Goal: Task Accomplishment & Management: Complete application form

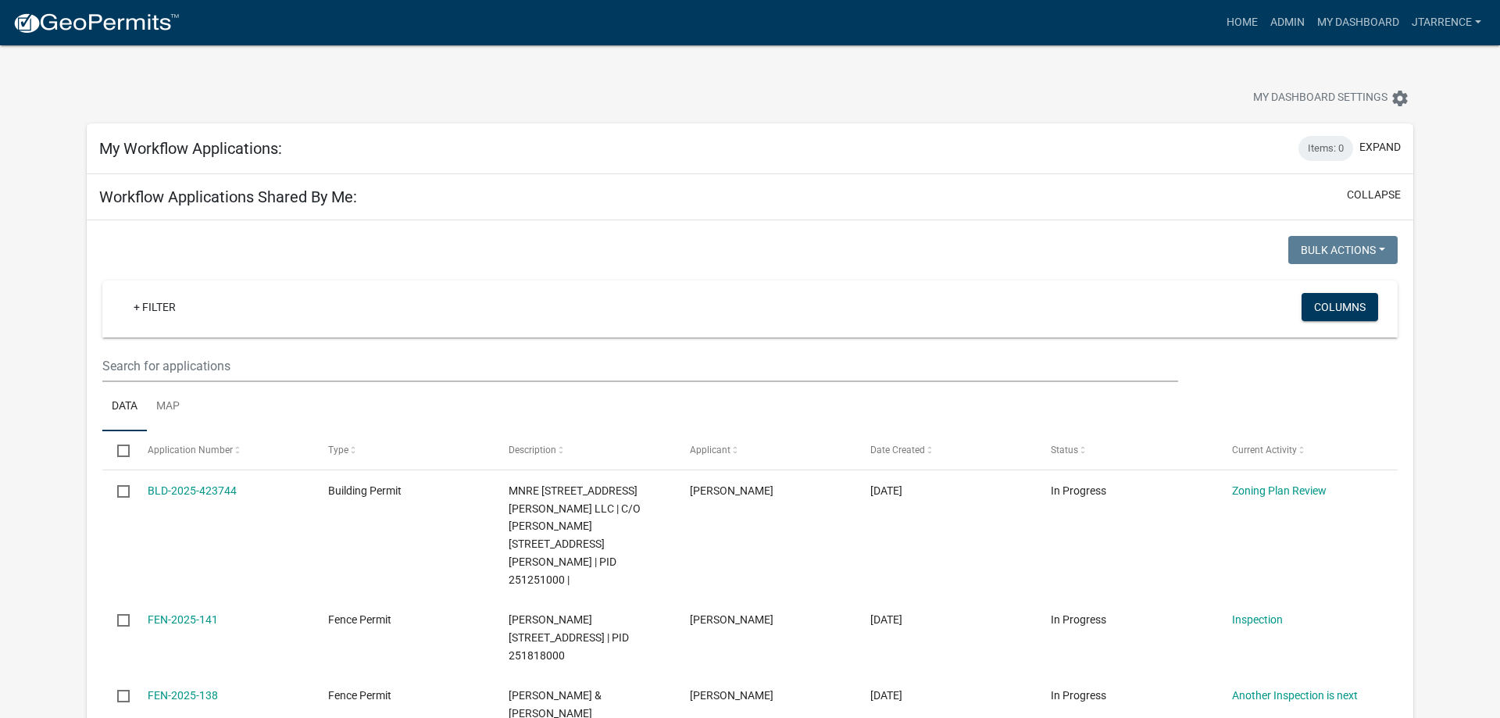
select select "3: 100"
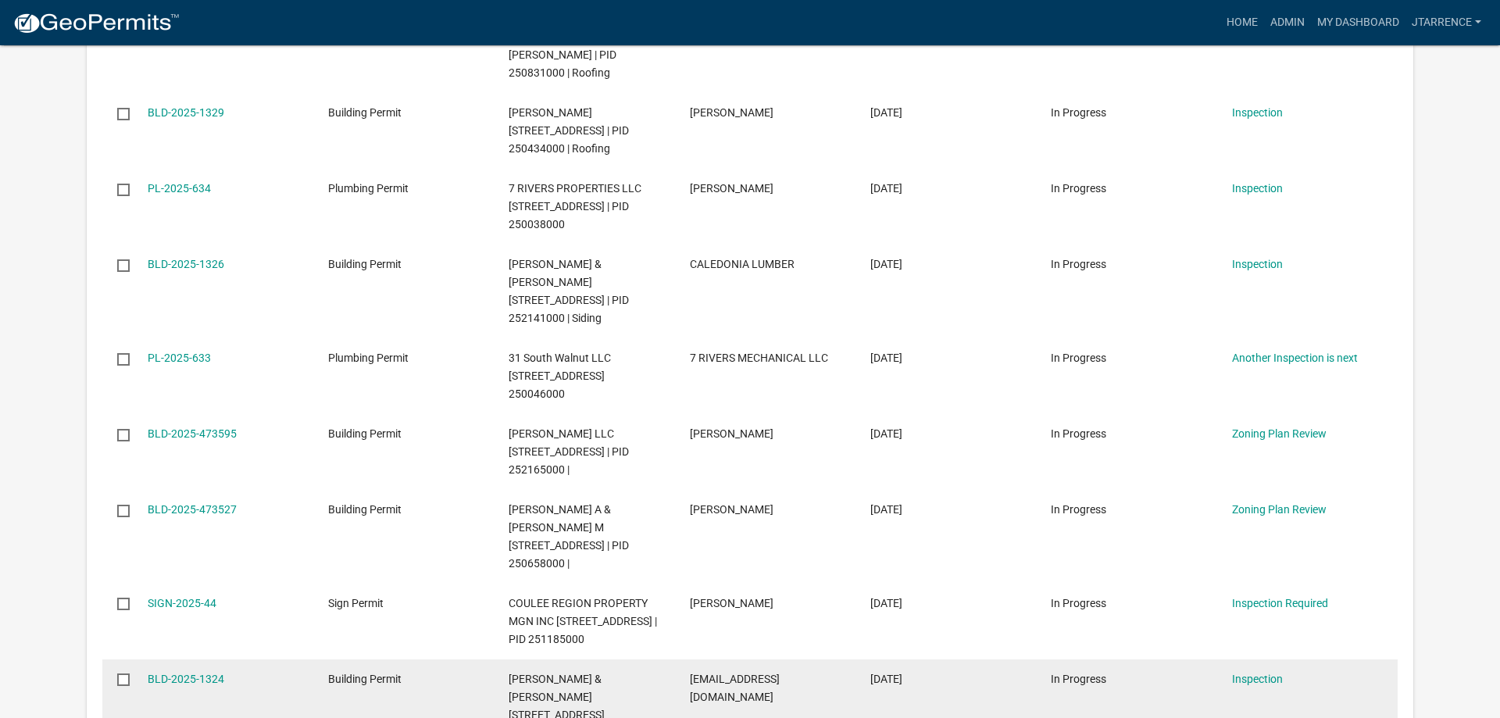
scroll to position [1355, 0]
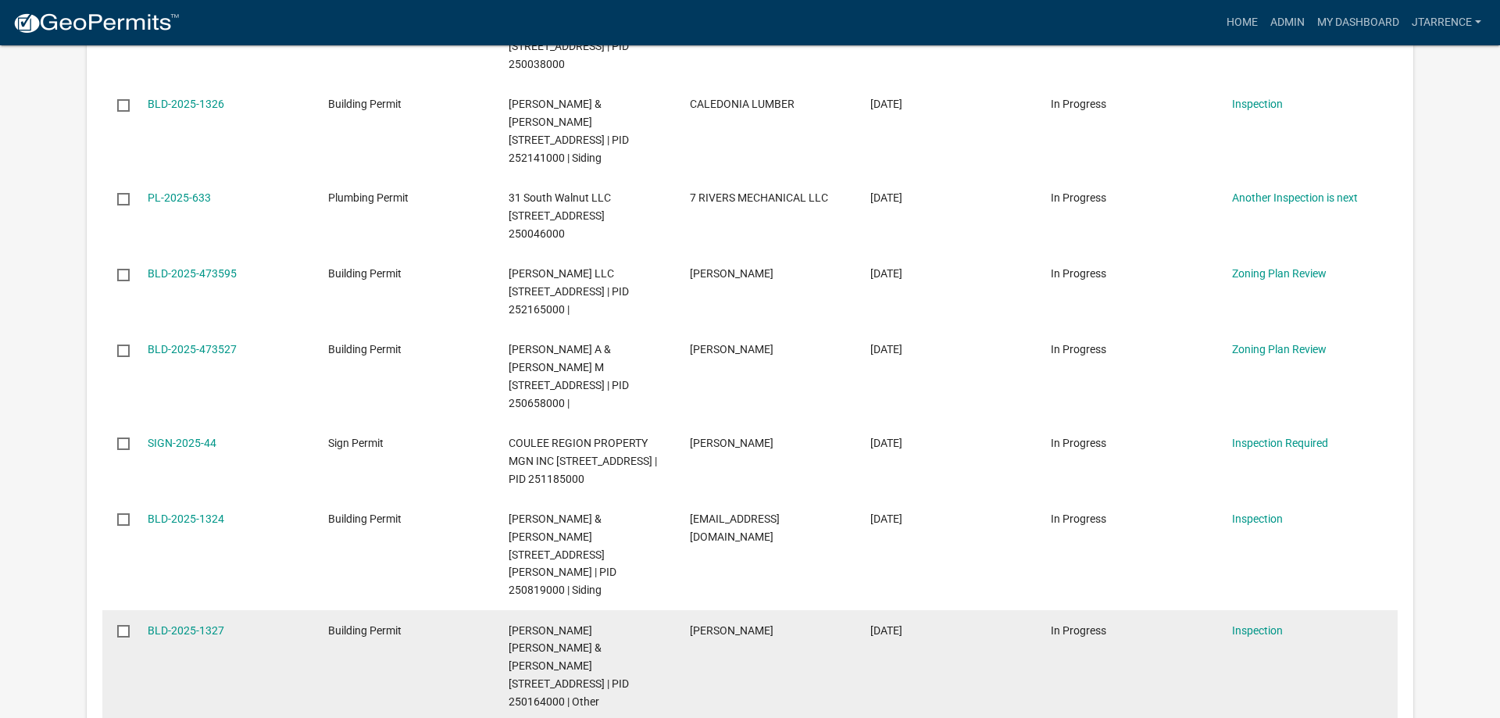
click at [199, 622] on div "BLD-2025-1327" at bounding box center [223, 631] width 151 height 18
click at [196, 624] on link "BLD-2025-1327" at bounding box center [186, 630] width 77 height 13
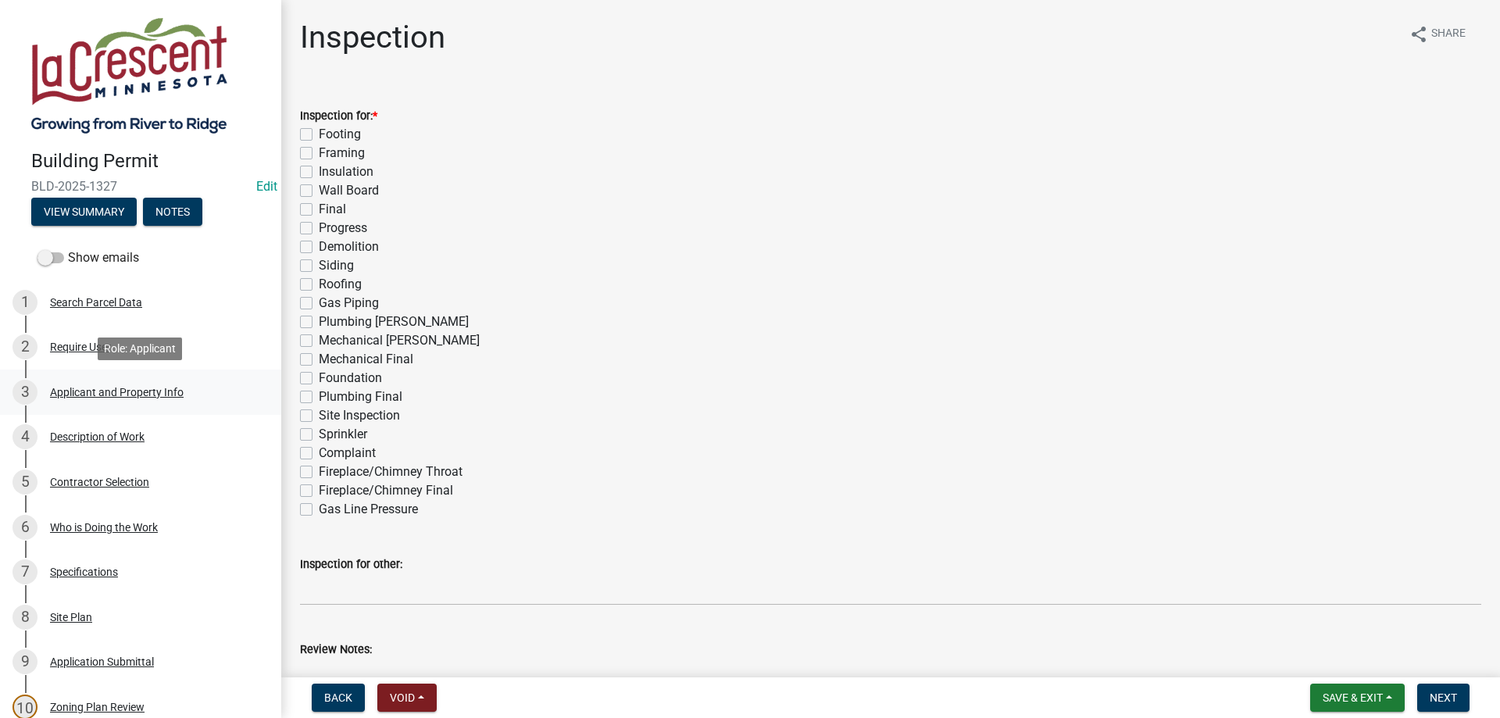
click at [123, 397] on div "Applicant and Property Info" at bounding box center [117, 392] width 134 height 11
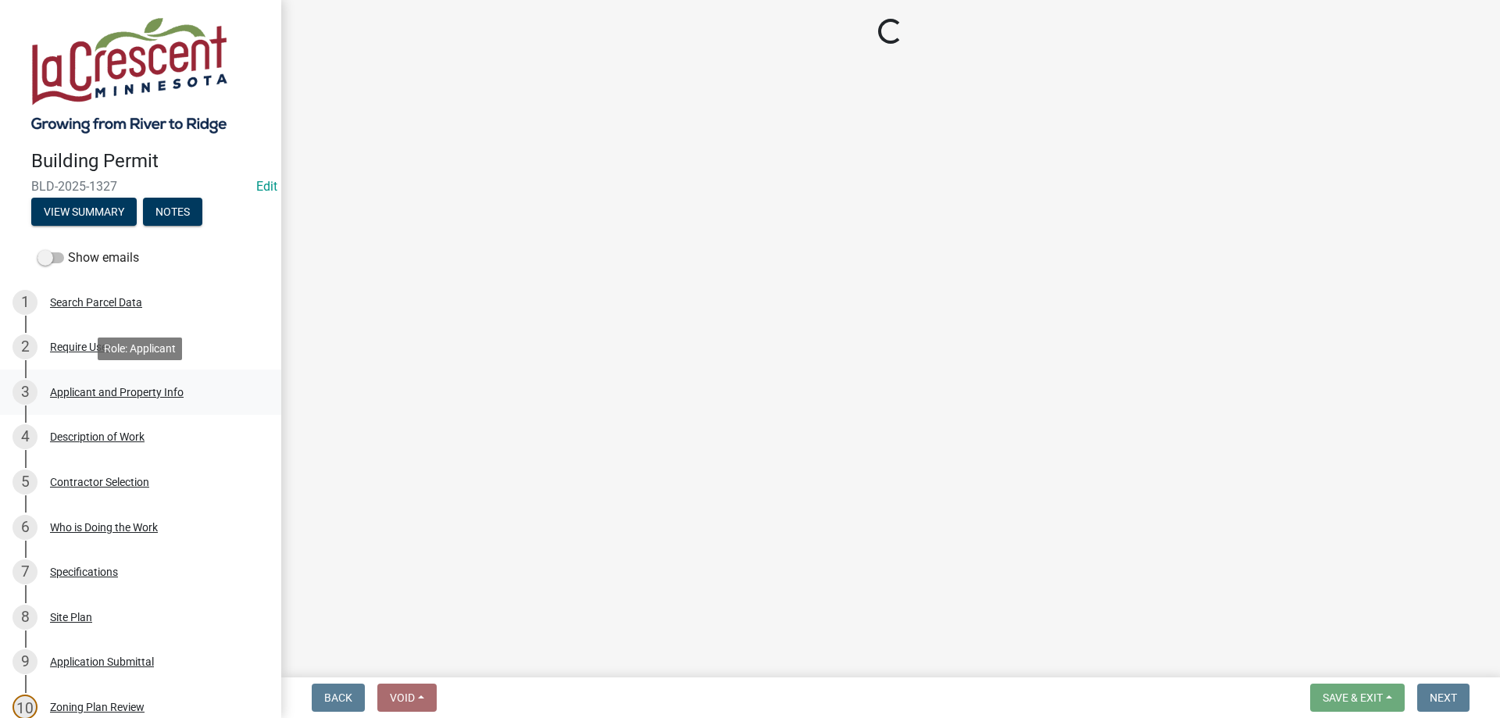
select select "e838c9e2-1e6e-4405-bddc-a3335cd38b08"
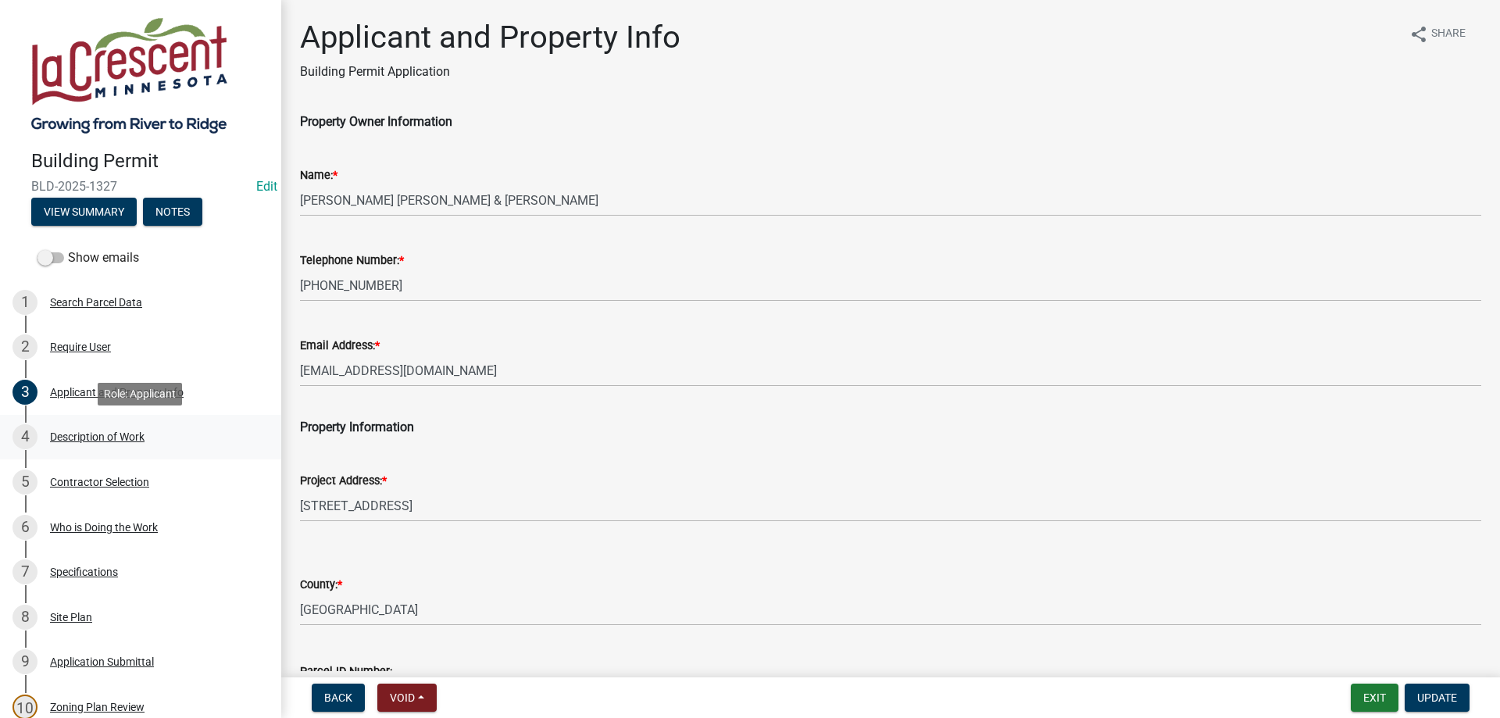
click at [113, 434] on div "Description of Work" at bounding box center [97, 436] width 95 height 11
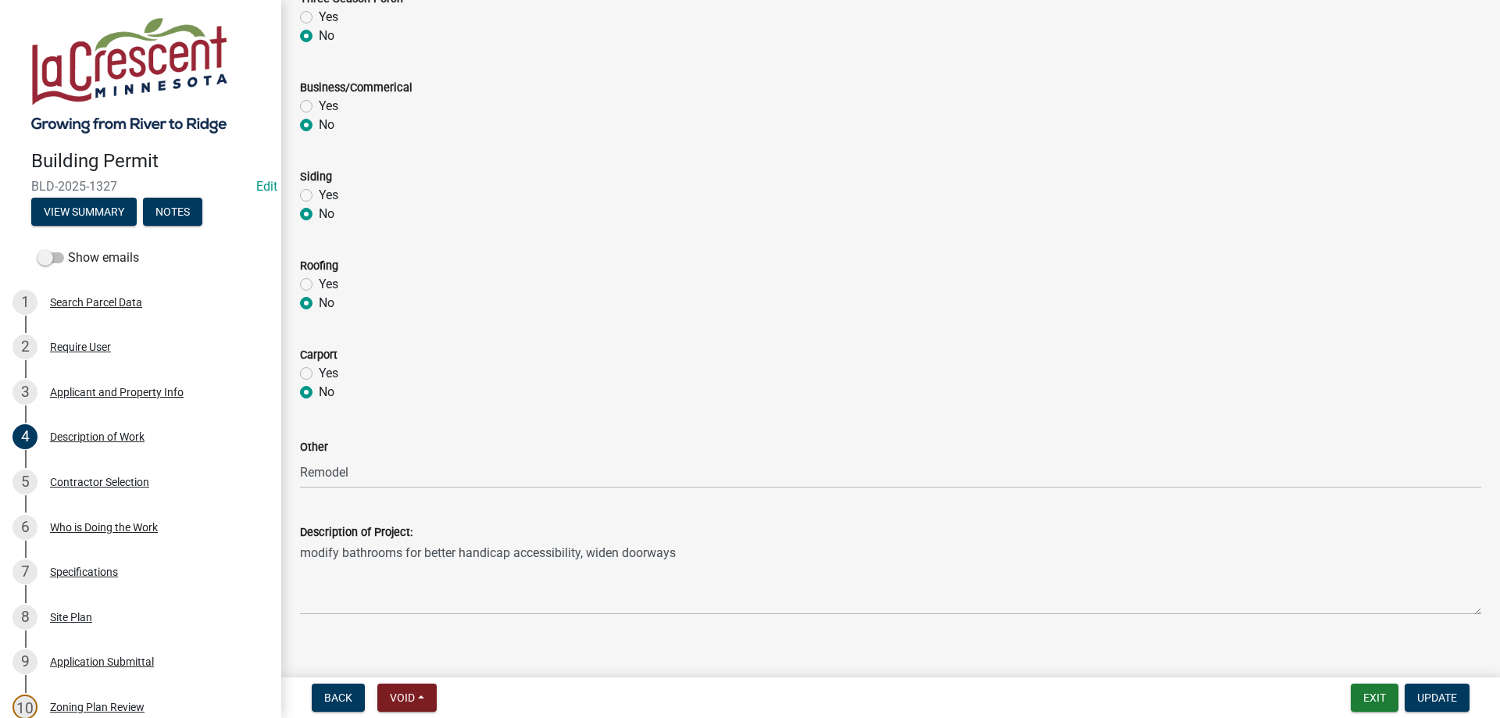
scroll to position [636, 0]
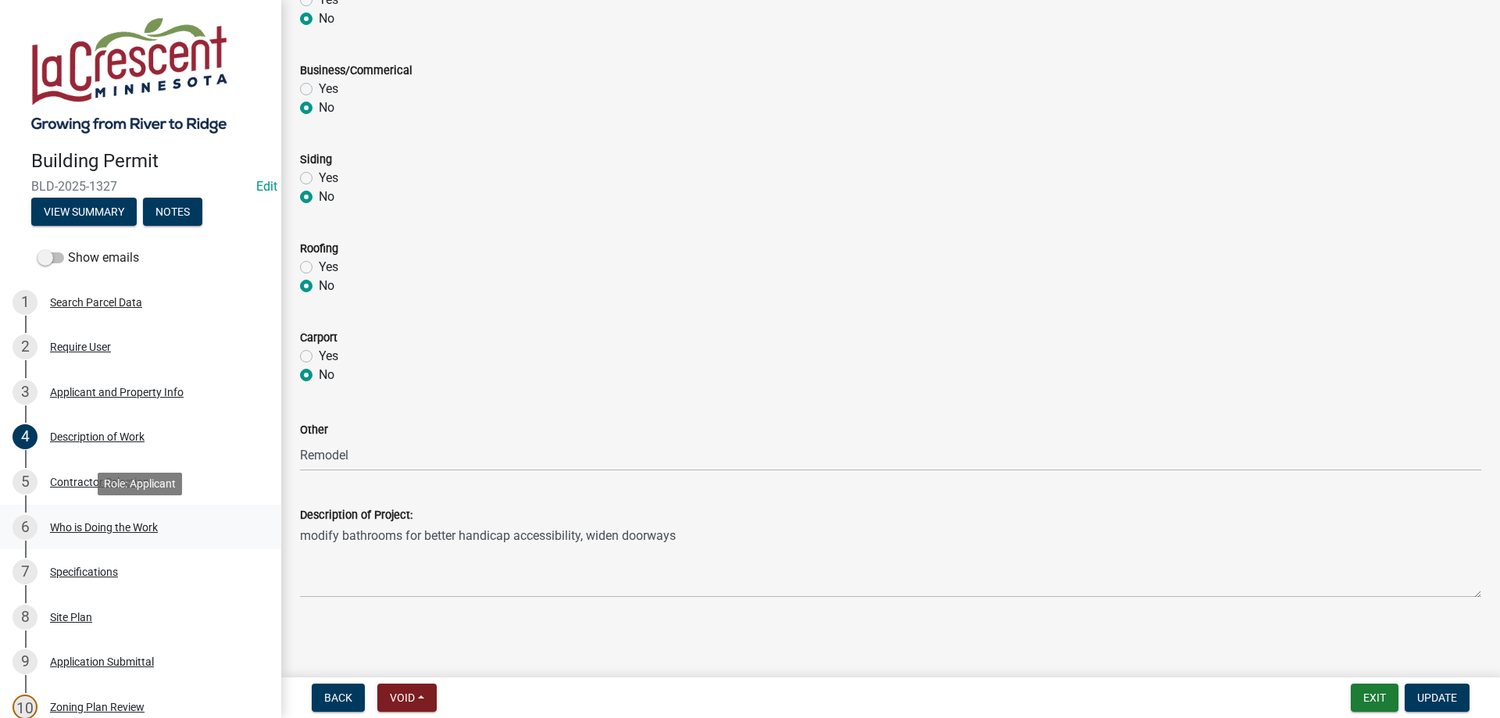
click at [61, 531] on div "Who is Doing the Work" at bounding box center [104, 527] width 108 height 11
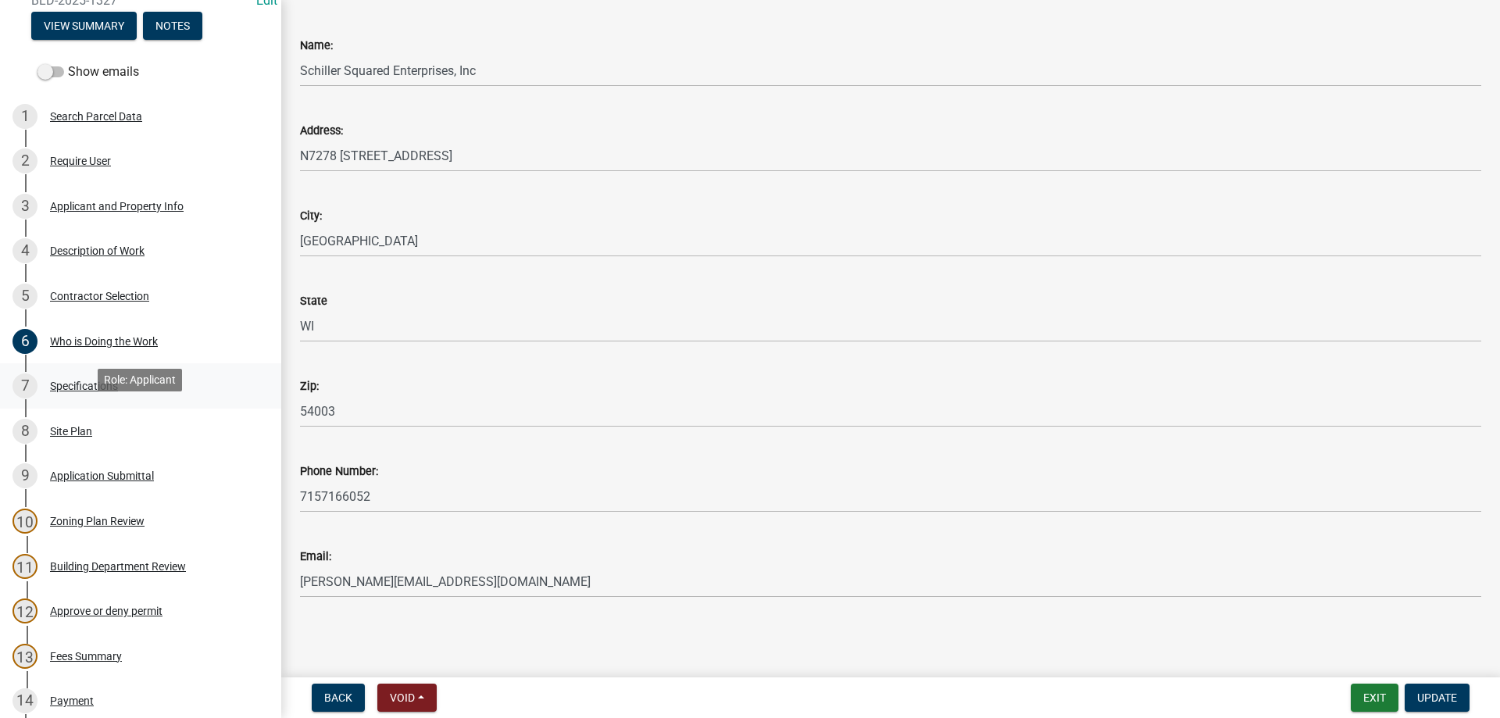
scroll to position [159, 0]
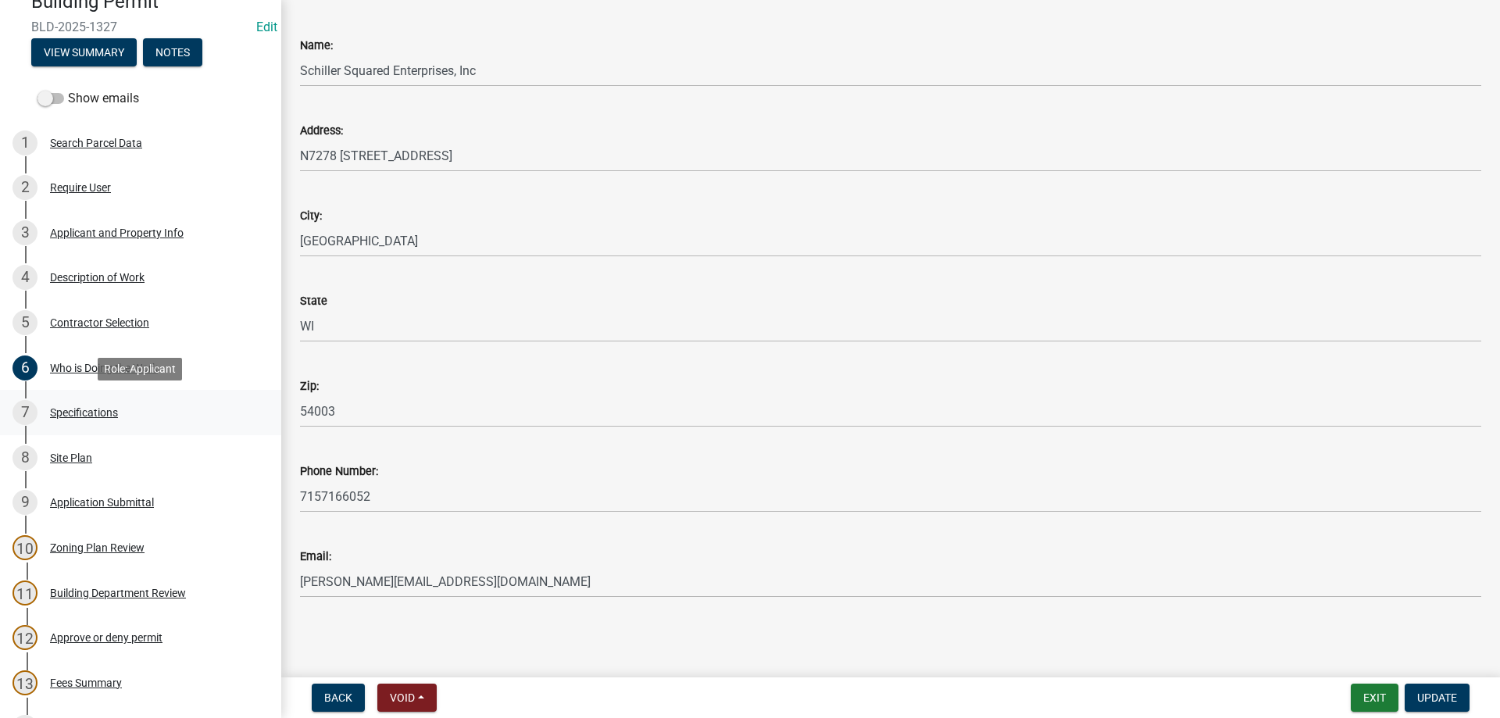
click at [70, 421] on div "7 Specifications" at bounding box center [135, 412] width 244 height 25
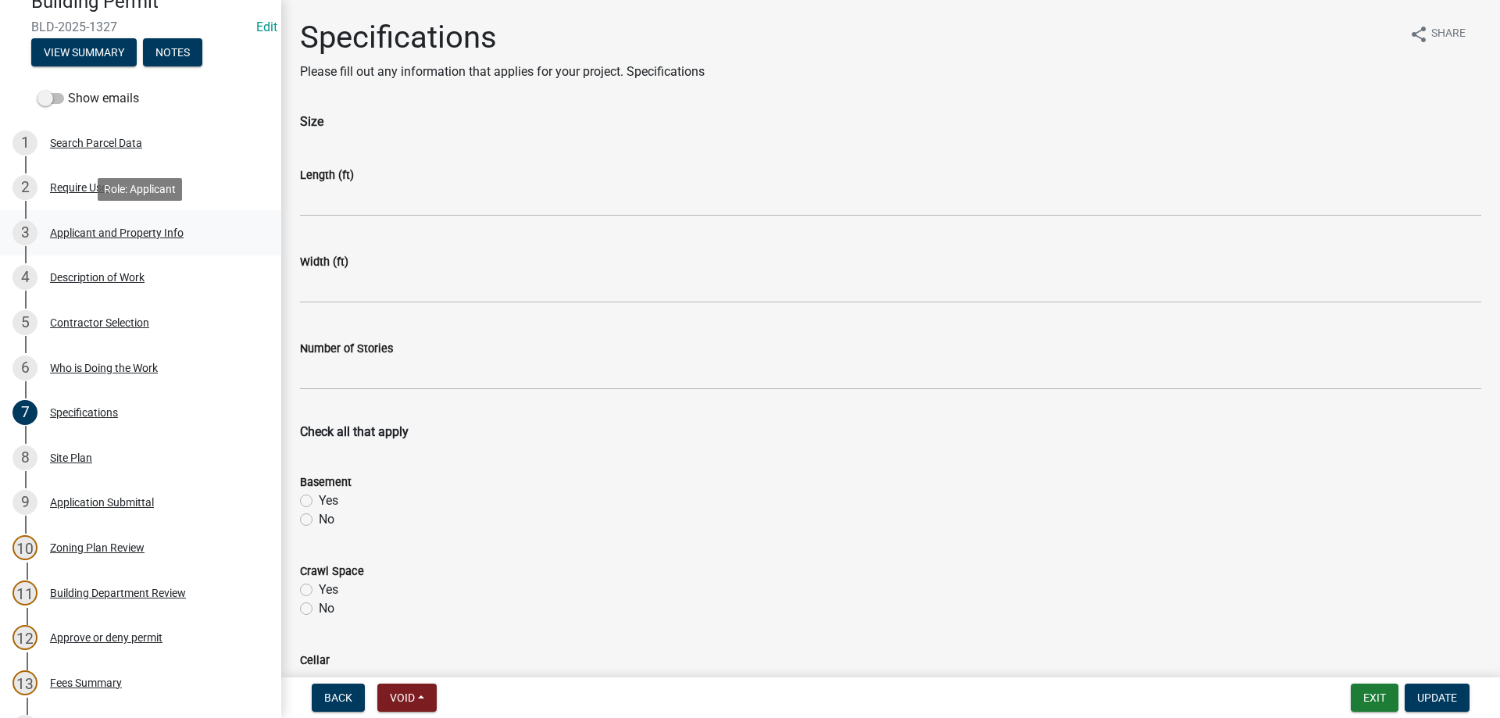
click at [115, 229] on div "Applicant and Property Info" at bounding box center [117, 232] width 134 height 11
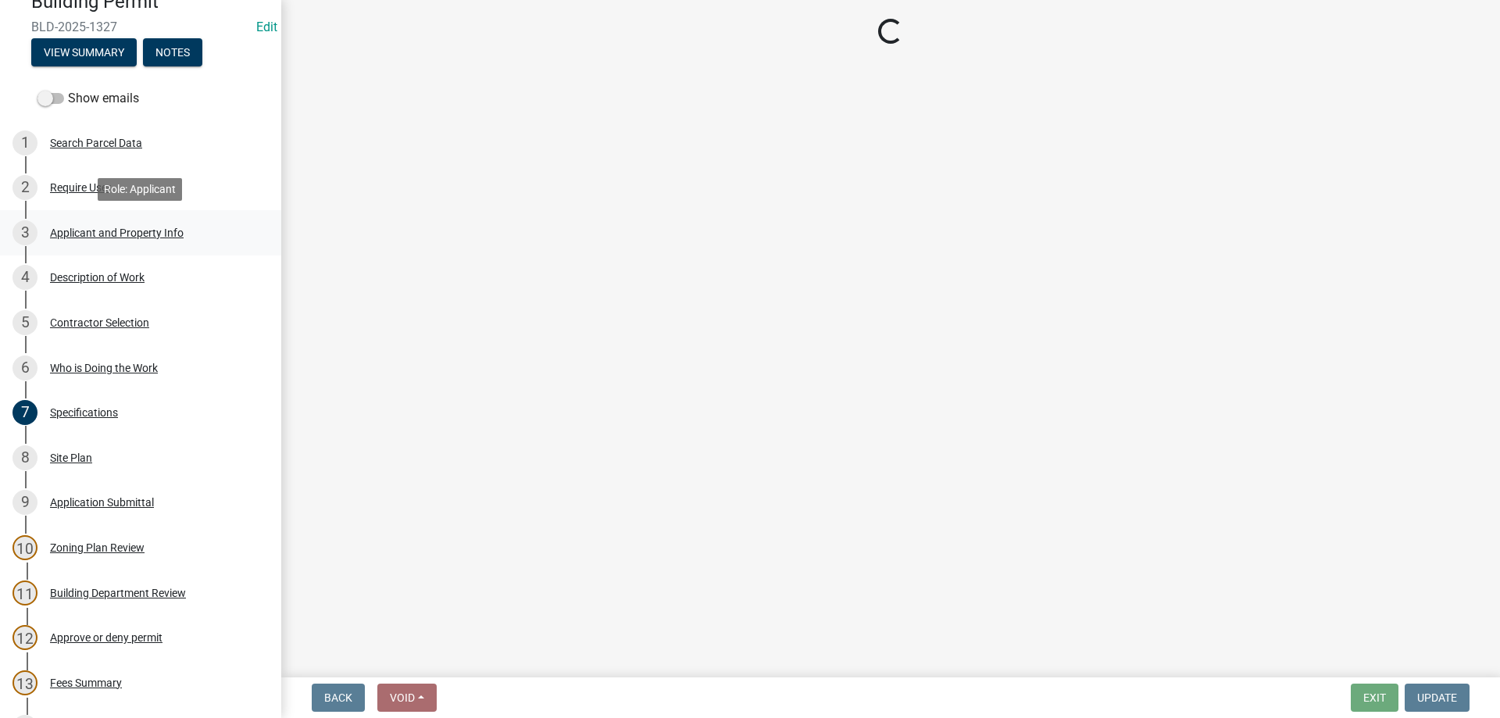
select select "e838c9e2-1e6e-4405-bddc-a3335cd38b08"
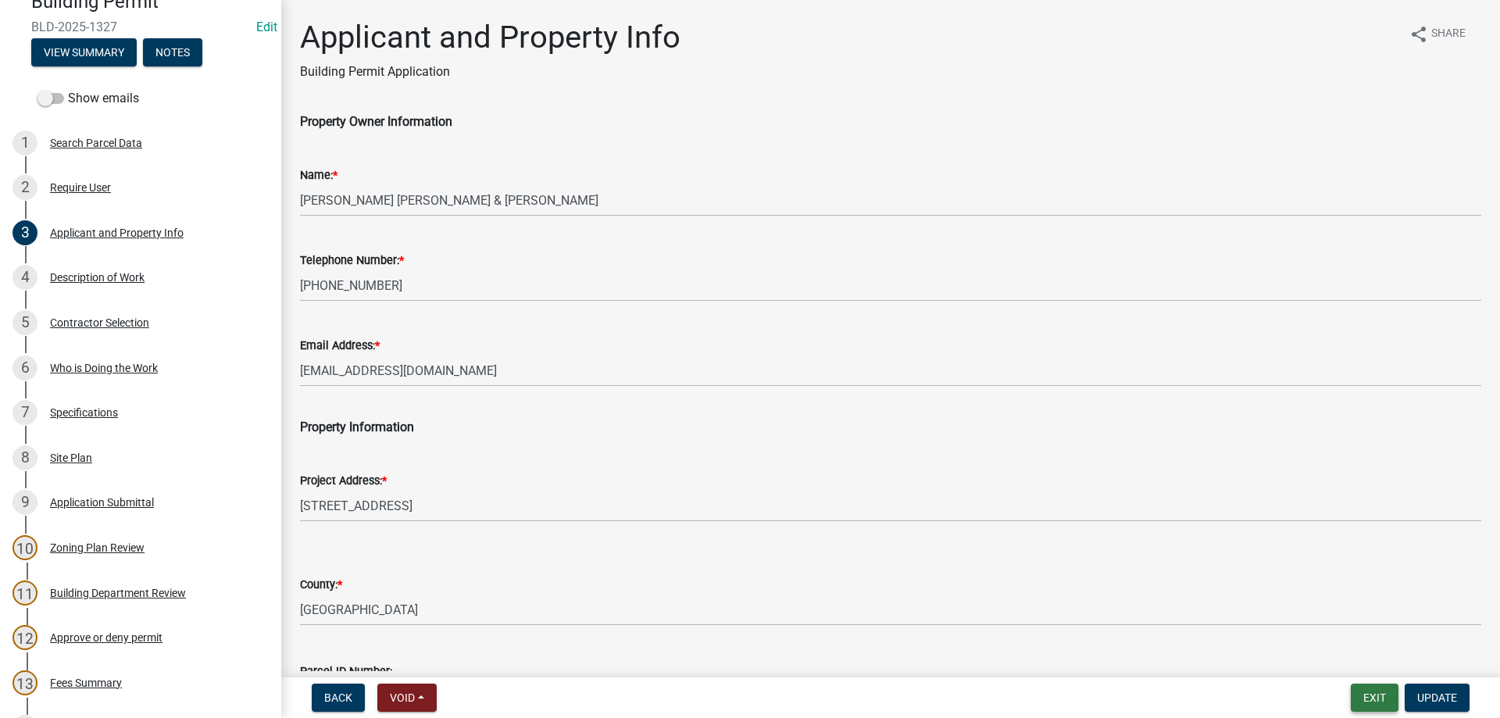
click at [1377, 702] on button "Exit" at bounding box center [1375, 698] width 48 height 28
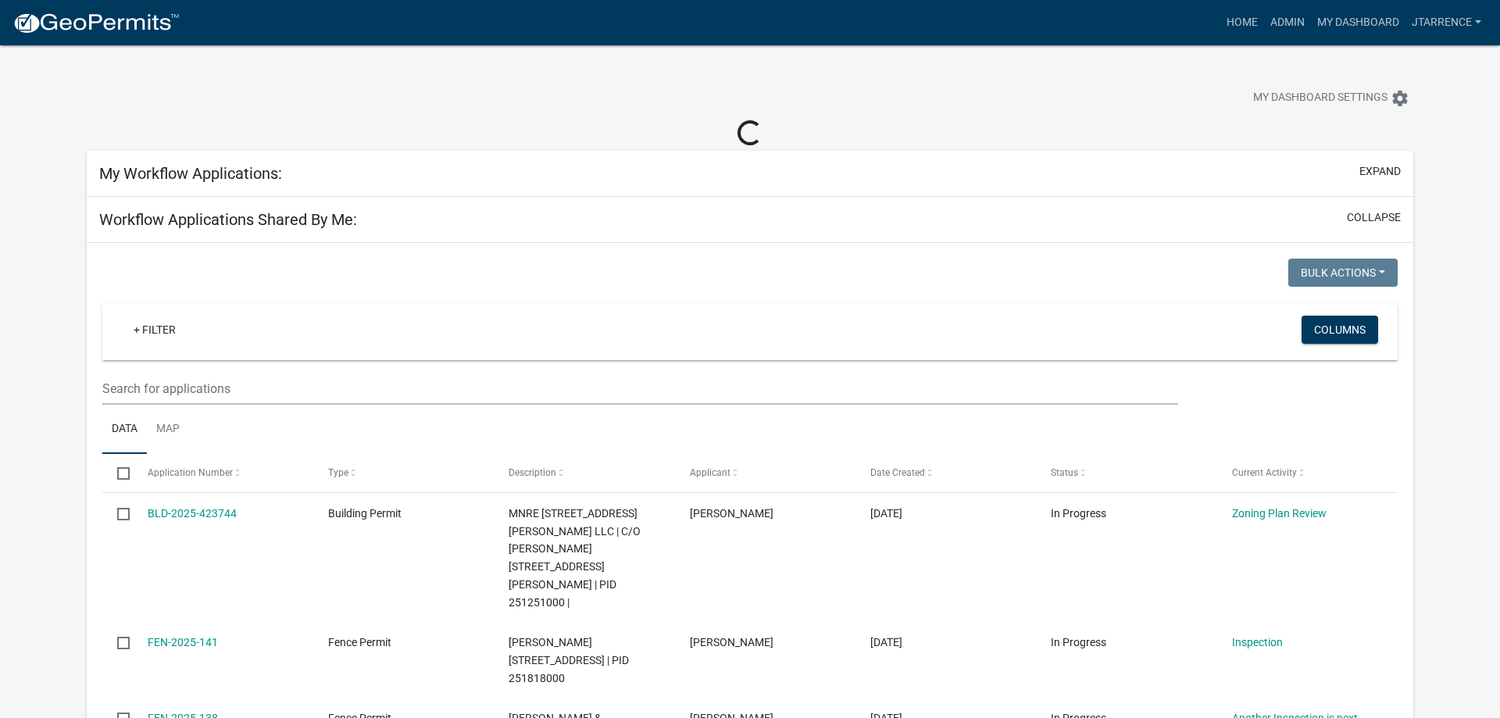
select select "3: 100"
